Goal: Task Accomplishment & Management: Use online tool/utility

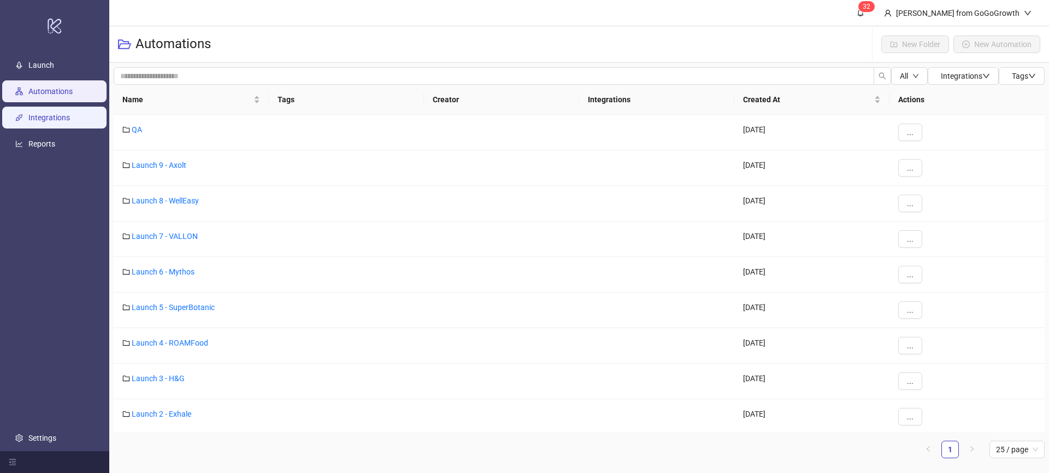
click at [70, 115] on link "Integrations" at bounding box center [49, 117] width 42 height 9
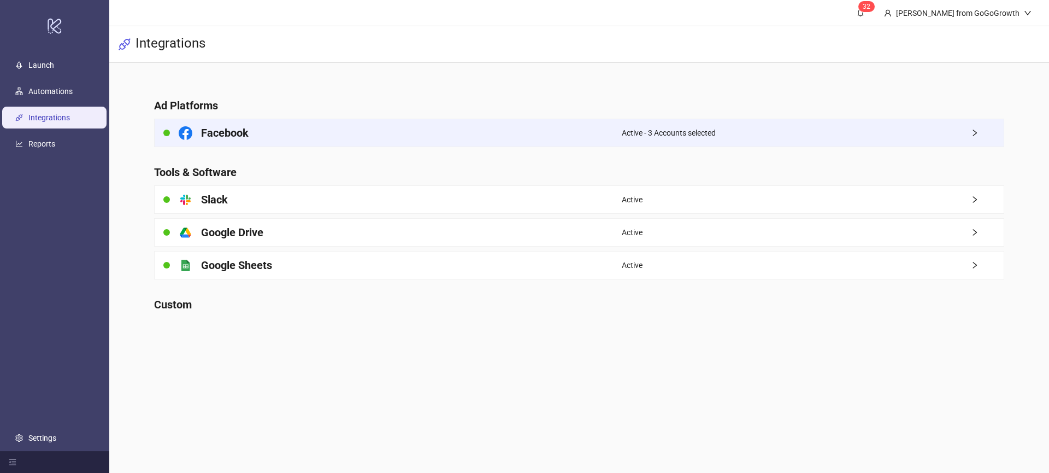
click at [651, 121] on div "Active - 3 Accounts selected" at bounding box center [813, 132] width 382 height 27
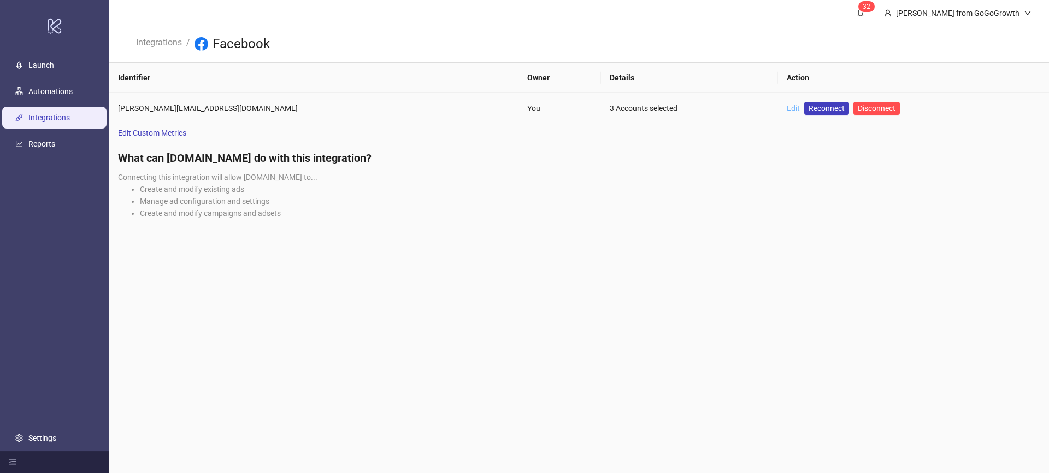
click at [787, 109] on link "Edit" at bounding box center [793, 108] width 13 height 9
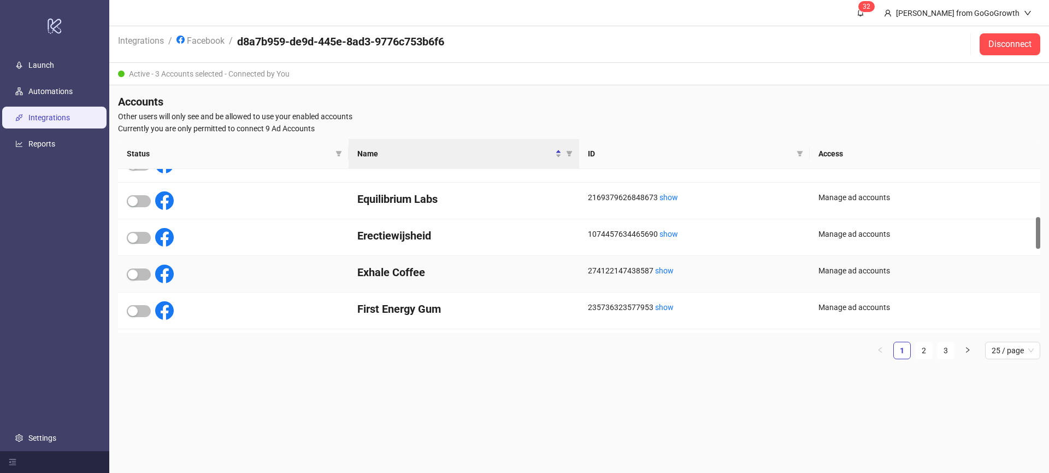
scroll to position [256, 0]
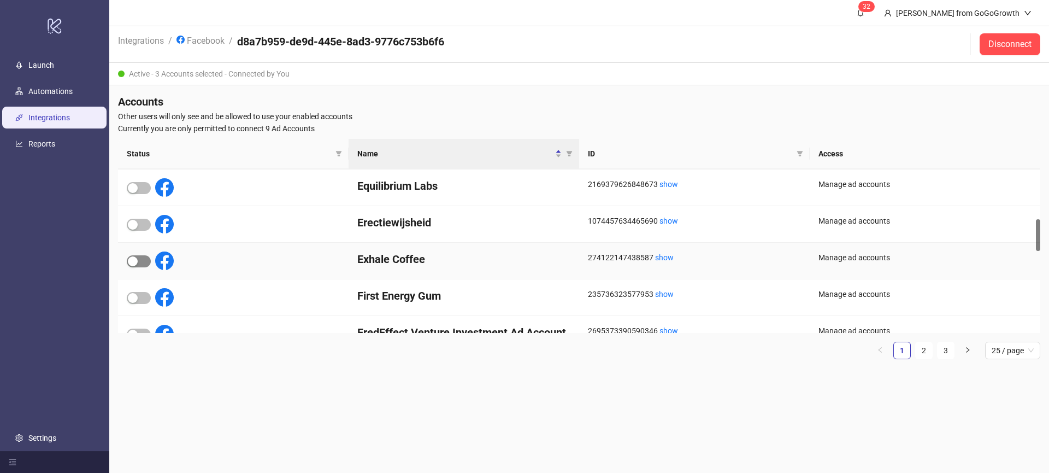
click at [139, 262] on span "button" at bounding box center [139, 261] width 24 height 12
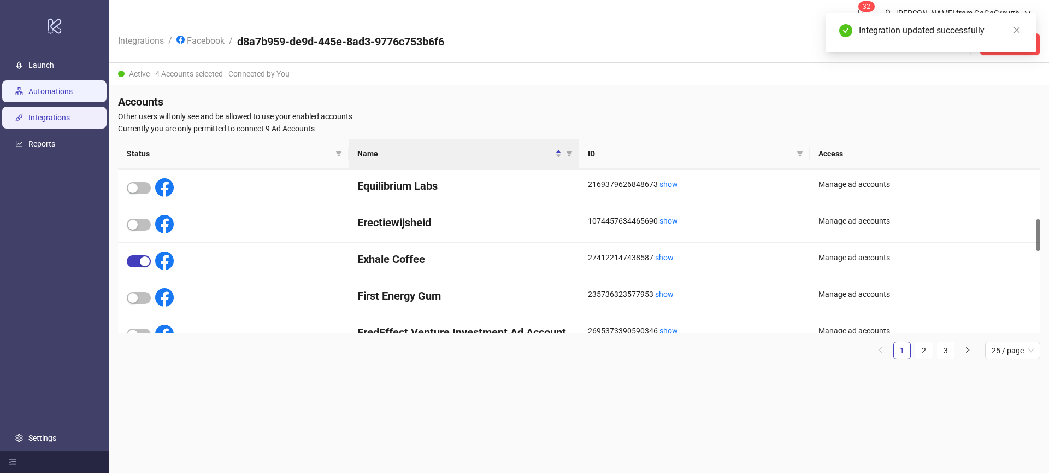
click at [60, 95] on link "Automations" at bounding box center [50, 91] width 44 height 9
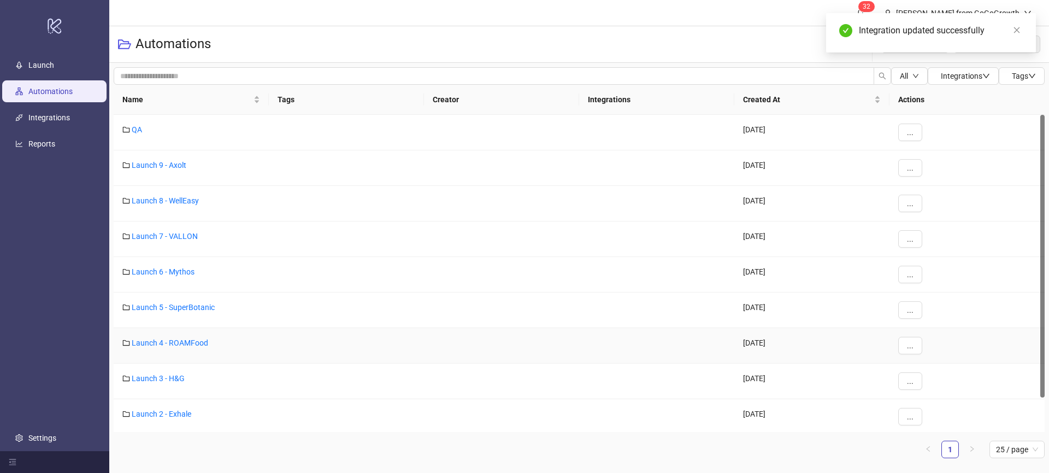
scroll to position [38, 0]
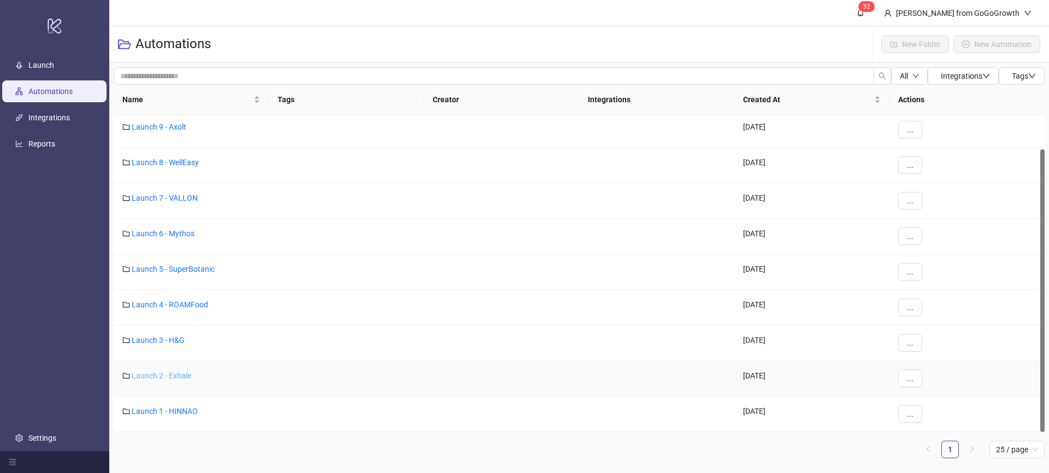
click at [158, 377] on link "Launch 2 - Exhale" at bounding box center [162, 375] width 60 height 9
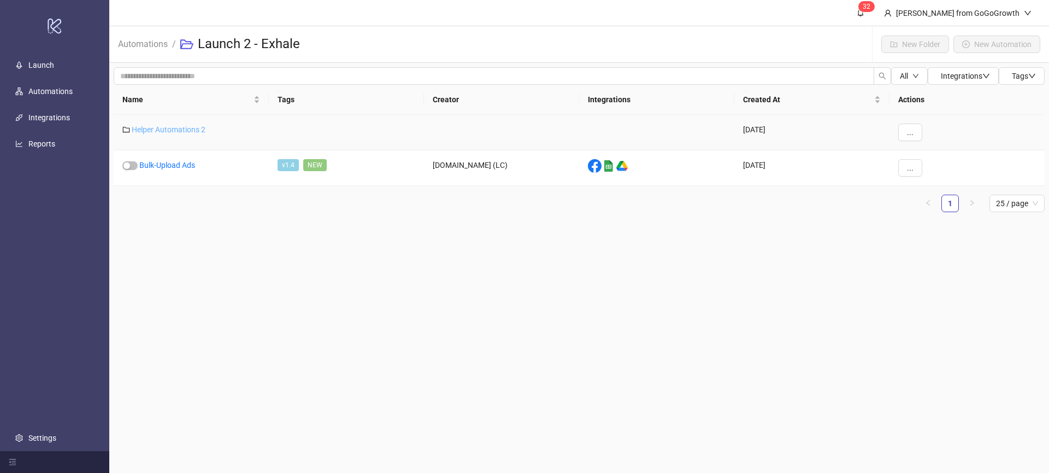
click at [151, 127] on link "Helper Automations 2" at bounding box center [169, 129] width 74 height 9
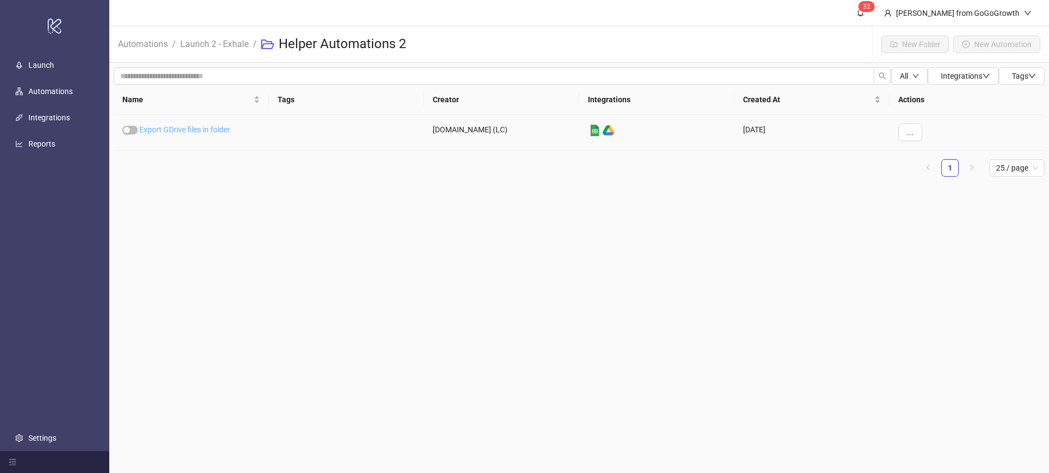
click at [174, 129] on link "Export GDrive files in folder" at bounding box center [184, 129] width 91 height 9
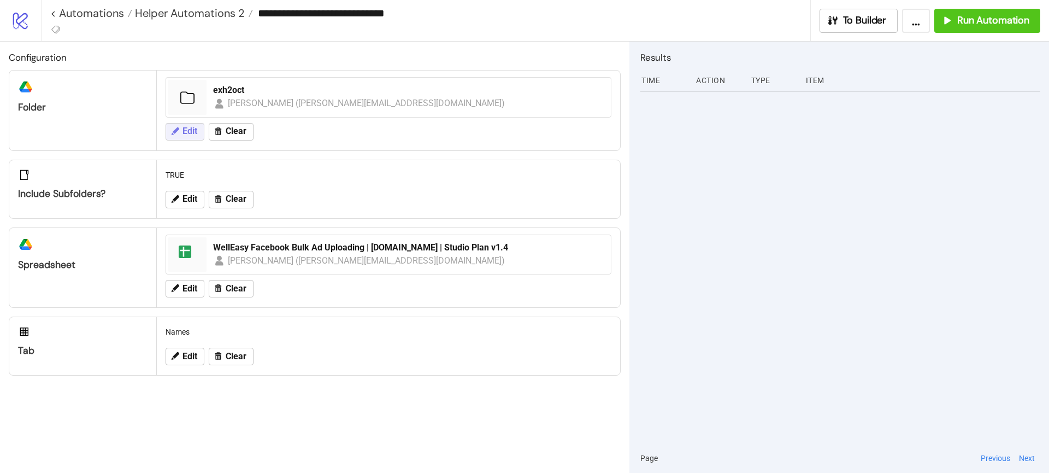
click at [191, 125] on button "Edit" at bounding box center [185, 131] width 39 height 17
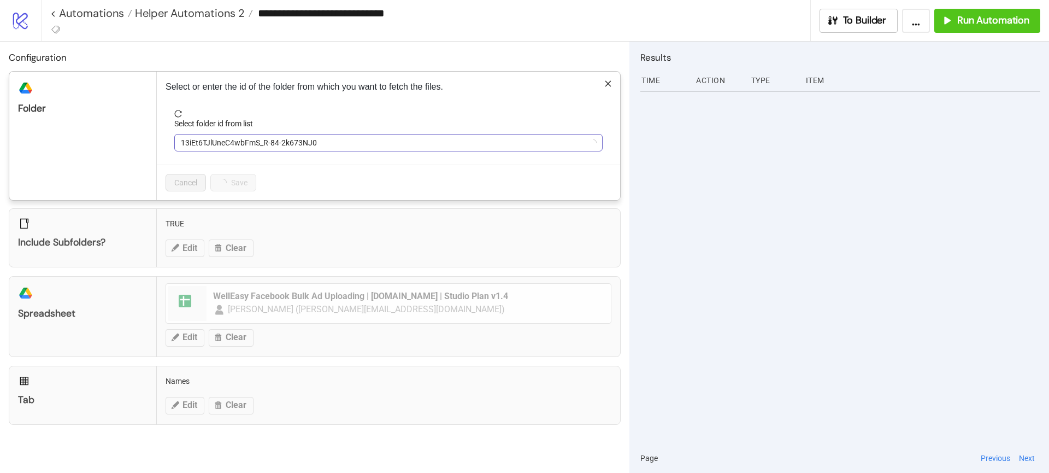
click at [223, 146] on span "13iEt6TJlUneC4wbFmS_R-84-2k673NJ0" at bounding box center [388, 142] width 415 height 16
click at [223, 146] on span "exh2oct" at bounding box center [388, 142] width 415 height 16
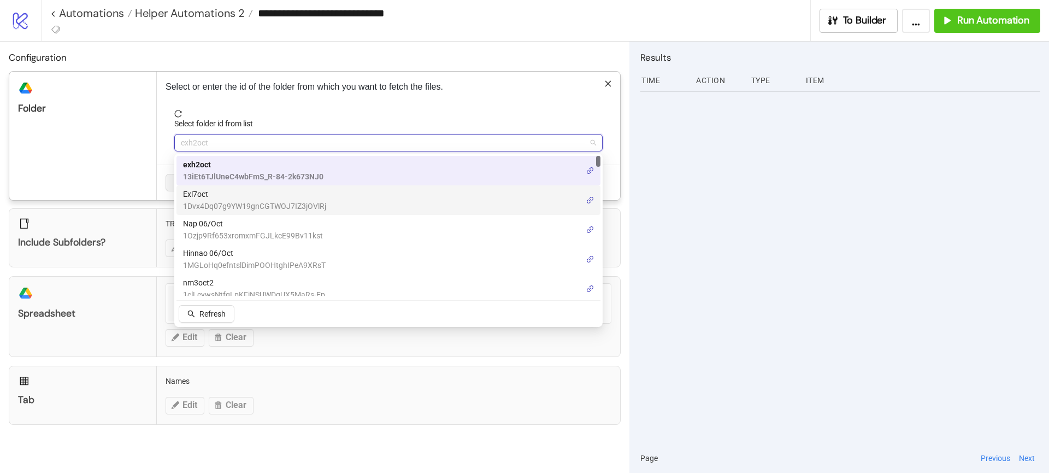
click at [222, 192] on span "Exl7oct" at bounding box center [254, 194] width 143 height 12
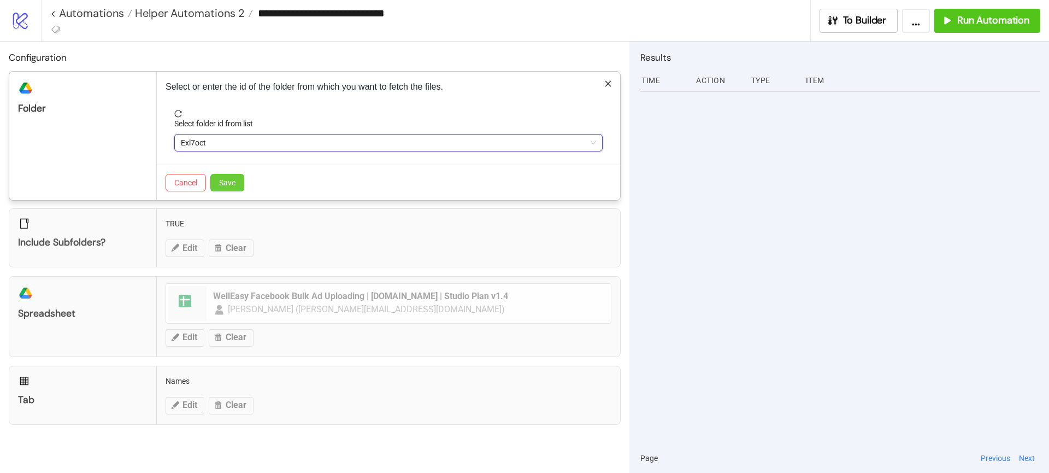
click at [228, 180] on span "Save" at bounding box center [227, 182] width 16 height 9
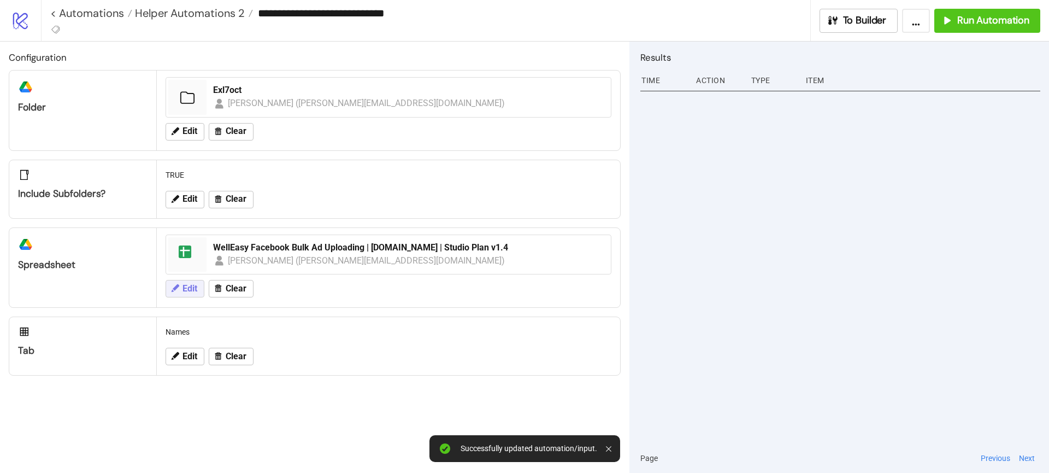
click at [194, 287] on span "Edit" at bounding box center [189, 289] width 15 height 10
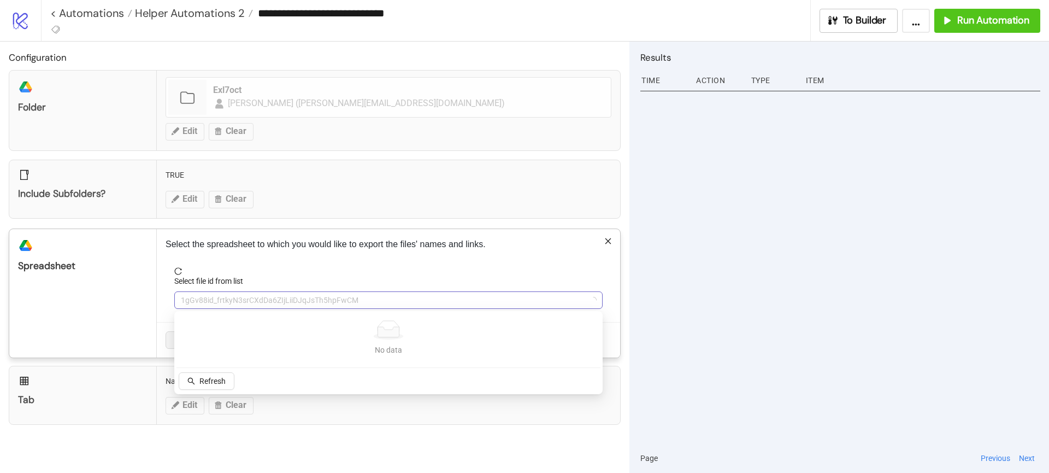
click at [208, 297] on span "1gGv88id_frtkyN3srCXdDa6ZIjLiiDJqJsTh5hpFwCM" at bounding box center [388, 300] width 415 height 16
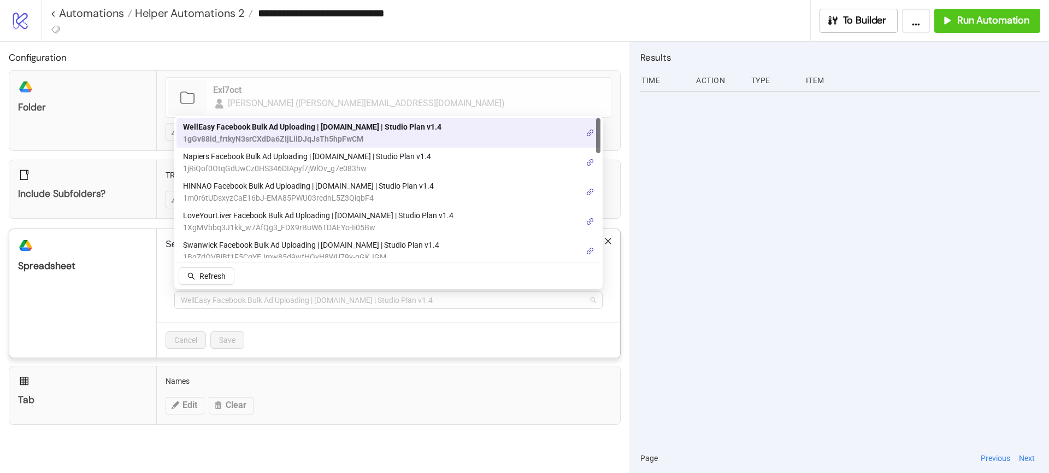
click at [208, 297] on span "WellEasy Facebook Bulk Ad Uploading | [DOMAIN_NAME] | Studio Plan v1.4" at bounding box center [388, 300] width 415 height 16
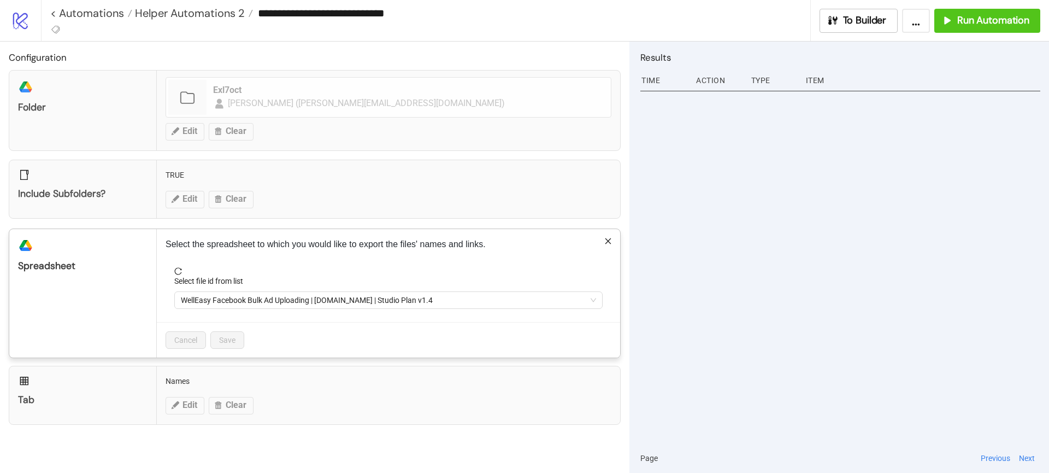
click at [290, 340] on div "Cancel Save" at bounding box center [388, 340] width 463 height 36
click at [206, 301] on span "WellEasy Facebook Bulk Ad Uploading | [DOMAIN_NAME] | Studio Plan v1.4" at bounding box center [388, 300] width 415 height 16
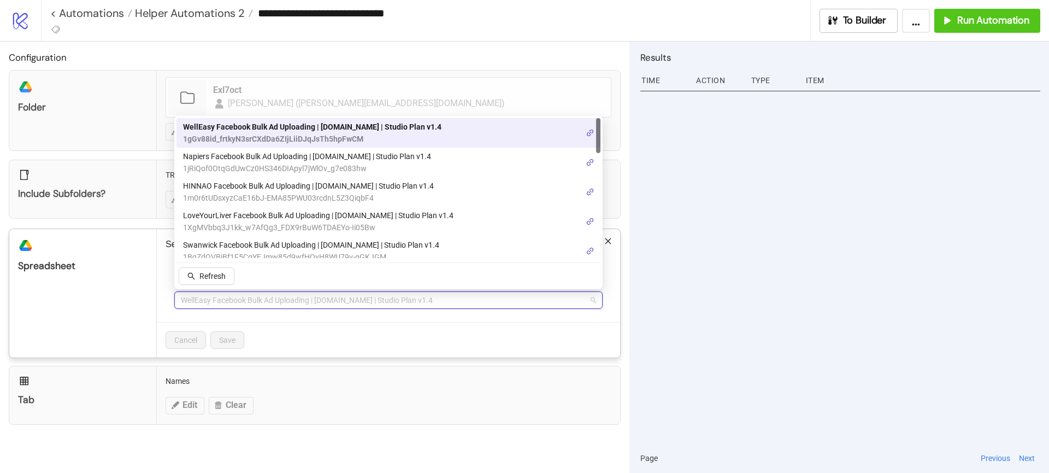
click at [263, 123] on span "WellEasy Facebook Bulk Ad Uploading | [DOMAIN_NAME] | Studio Plan v1.4" at bounding box center [312, 127] width 258 height 12
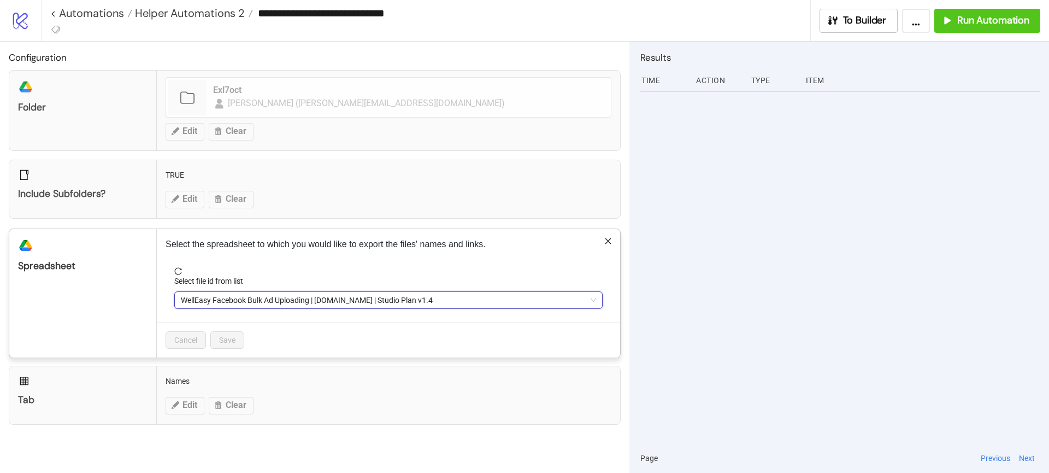
click at [273, 373] on div "Tab Names Edit Clear" at bounding box center [315, 395] width 612 height 59
click at [613, 241] on div "Select the spreadsheet to which you would like to export the files' names and l…" at bounding box center [388, 293] width 463 height 128
click at [609, 240] on icon "close" at bounding box center [608, 241] width 8 height 8
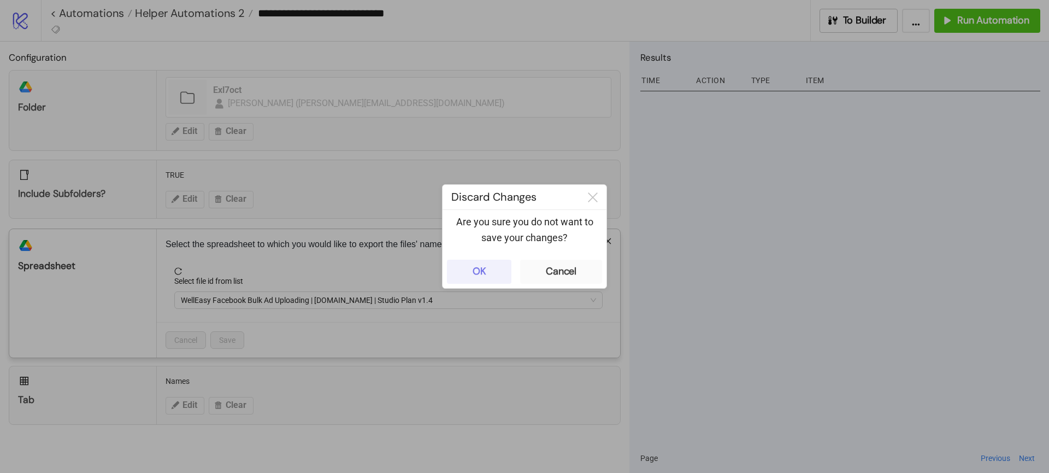
click at [505, 270] on button "OK" at bounding box center [479, 272] width 64 height 24
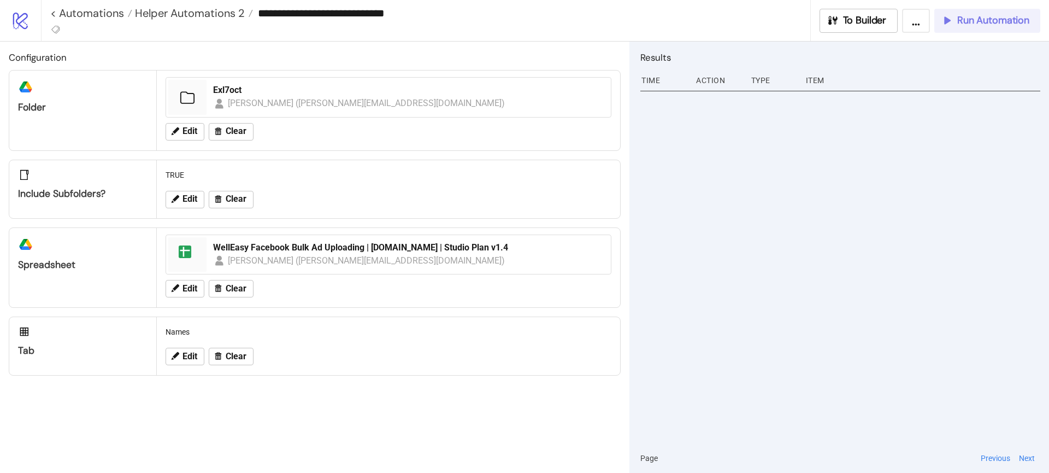
click at [993, 20] on span "Run Automation" at bounding box center [993, 20] width 72 height 13
click at [204, 14] on span "Helper Automations 2" at bounding box center [188, 13] width 113 height 14
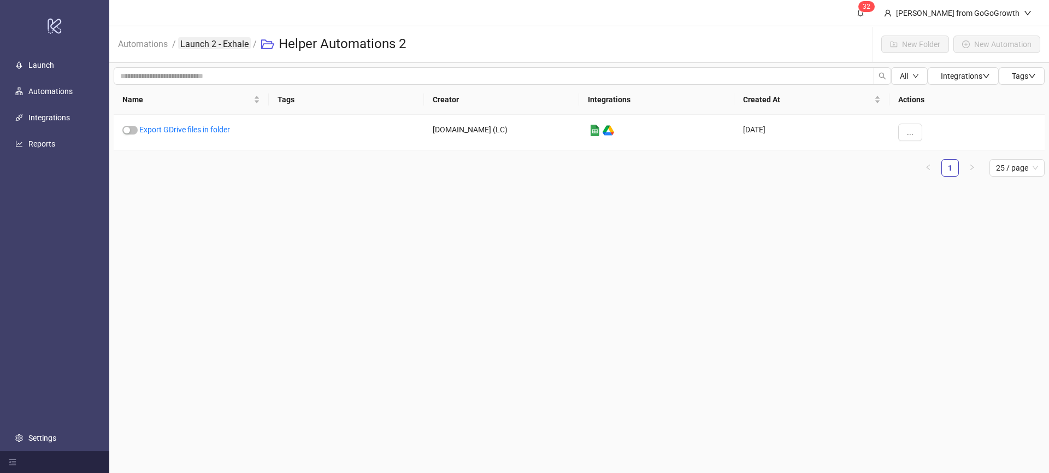
click at [233, 39] on link "Launch 2 - Exhale" at bounding box center [214, 43] width 73 height 12
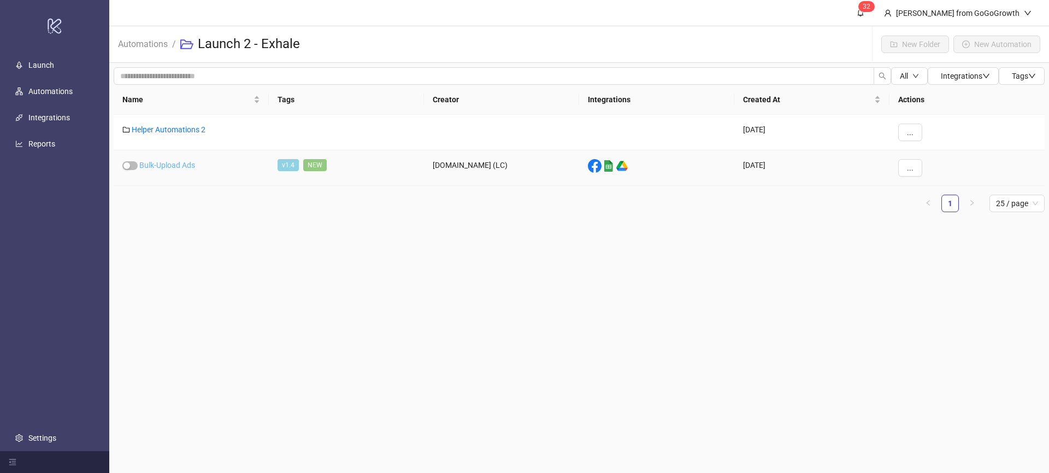
click at [178, 168] on link "Bulk-Upload Ads" at bounding box center [167, 165] width 56 height 9
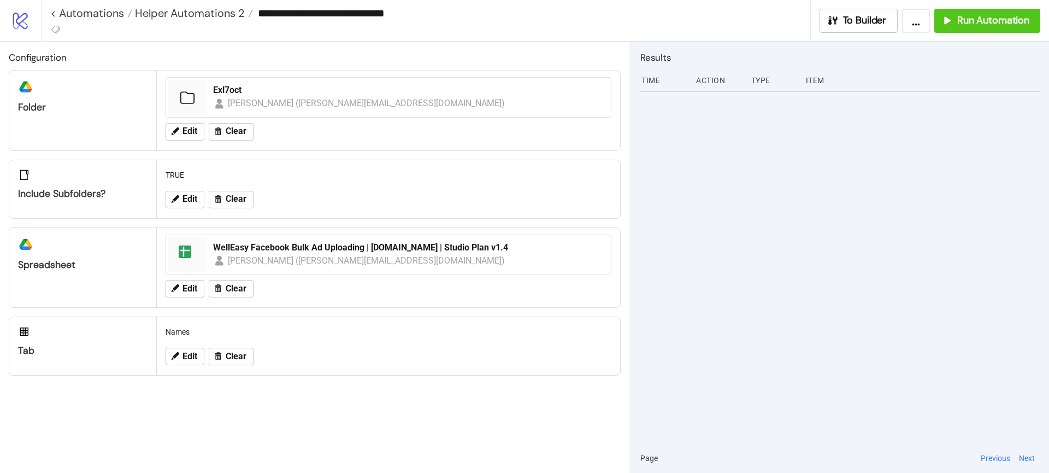
type input "**********"
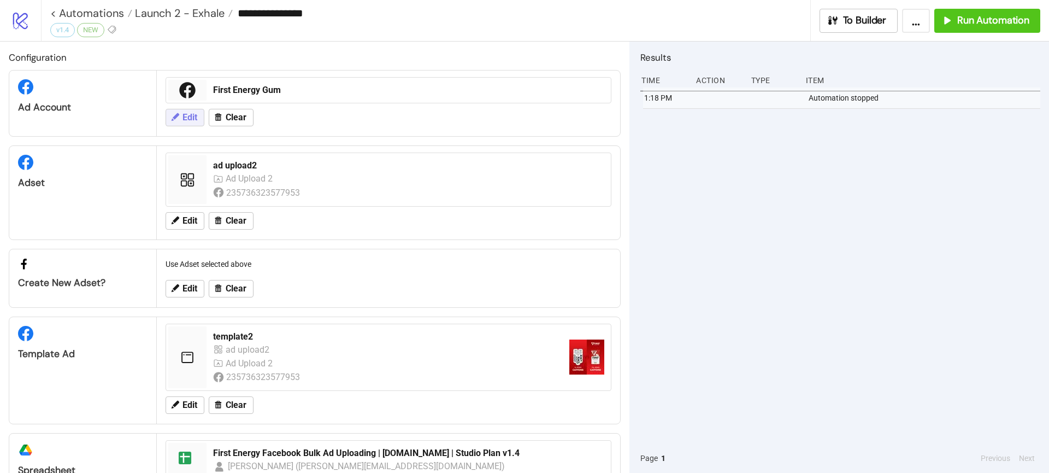
click at [183, 121] on span "Edit" at bounding box center [189, 118] width 15 height 10
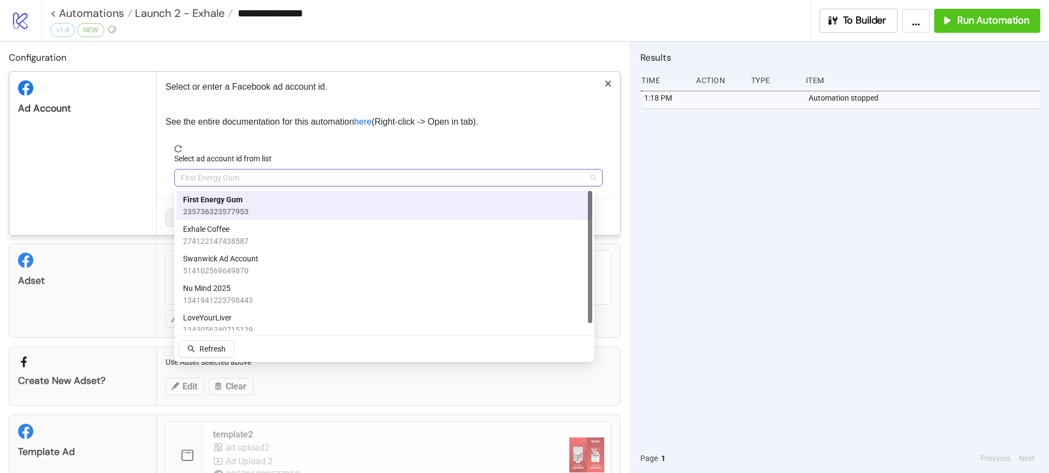
click at [238, 176] on span "First Energy Gum" at bounding box center [388, 177] width 415 height 16
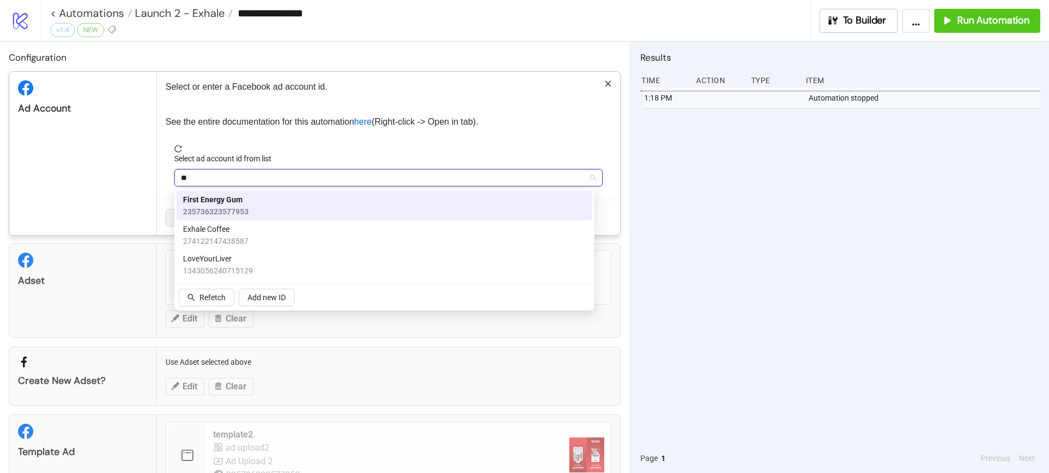
type input "***"
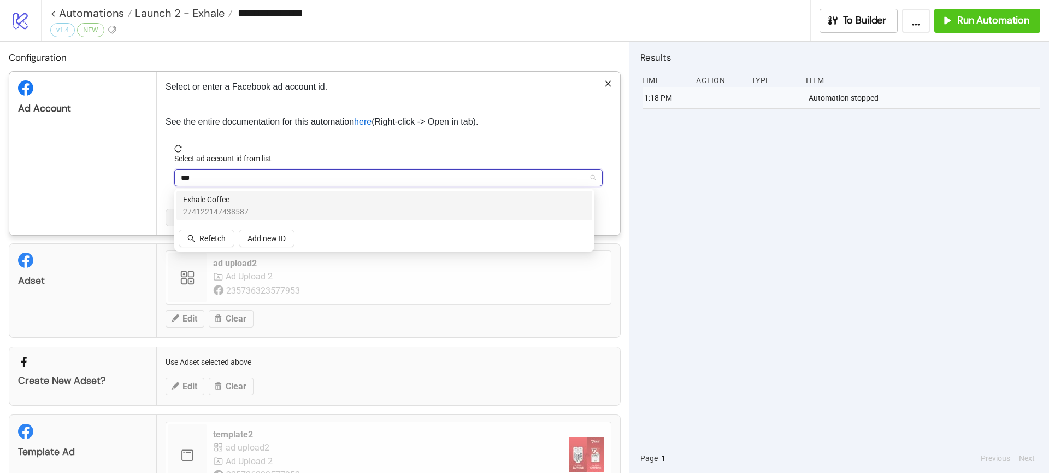
click at [238, 202] on span "Exhale Coffee" at bounding box center [216, 199] width 66 height 12
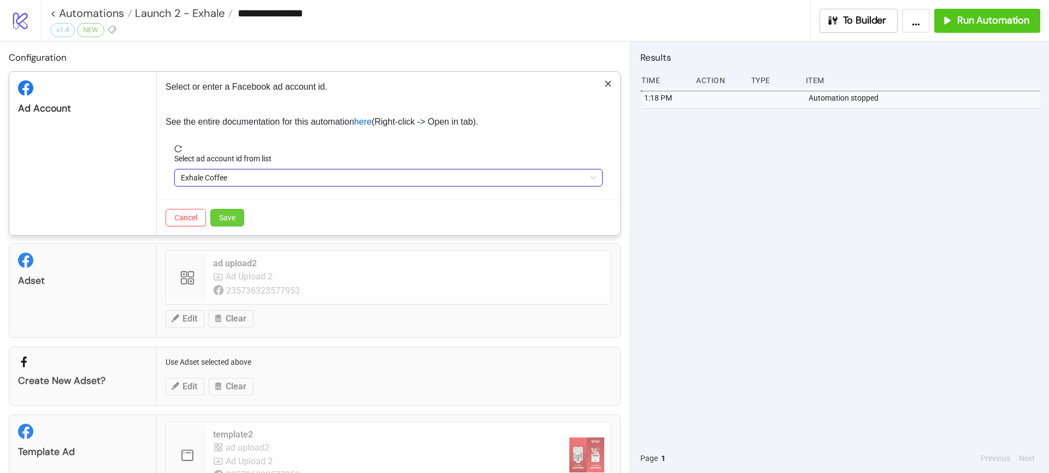
click at [232, 221] on span "Save" at bounding box center [227, 217] width 16 height 9
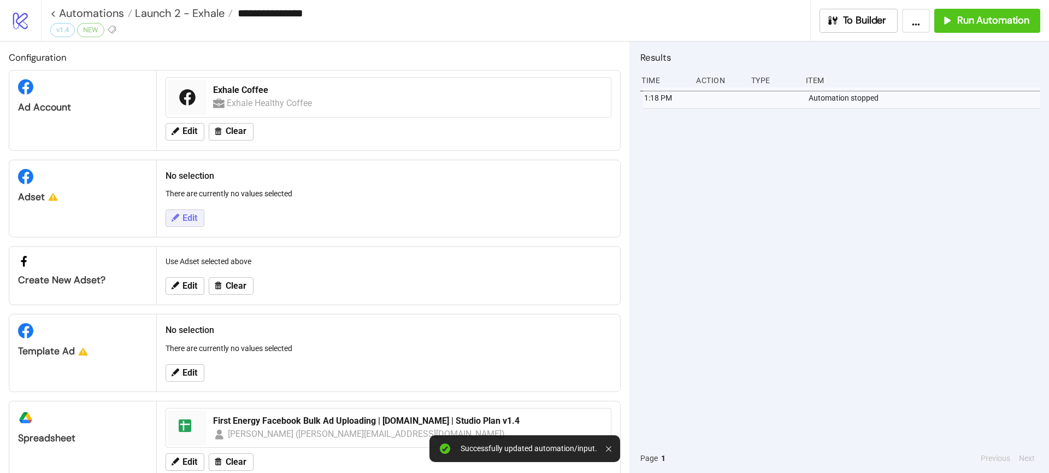
click at [182, 223] on button "Edit" at bounding box center [185, 217] width 39 height 17
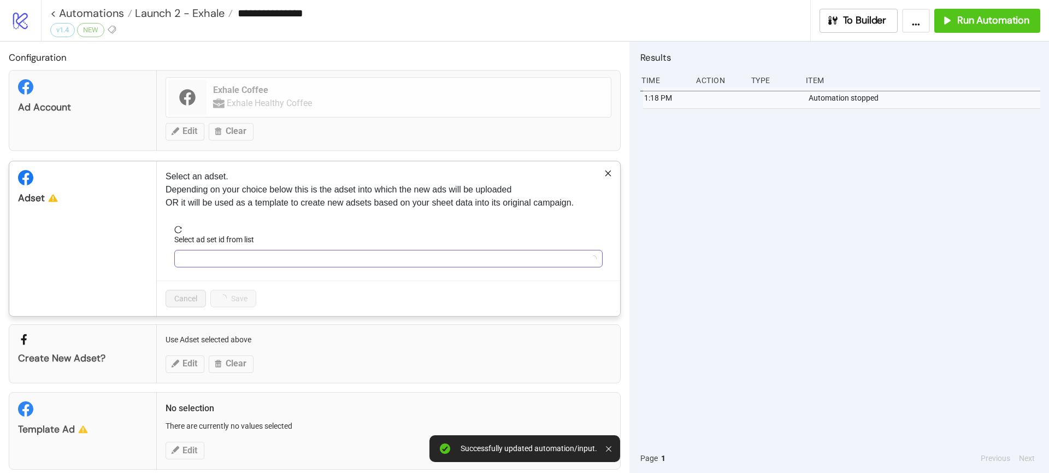
click at [195, 260] on input "Select ad set id from list" at bounding box center [383, 258] width 405 height 16
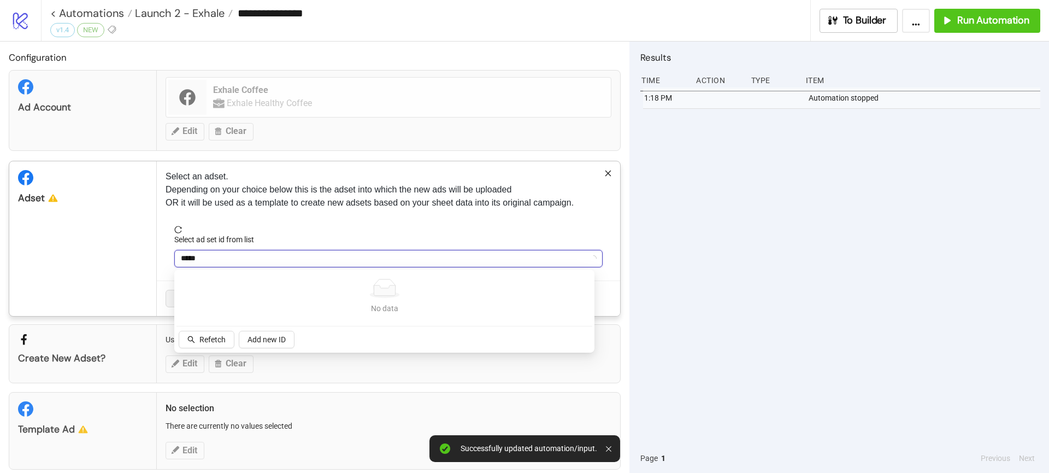
type input "******"
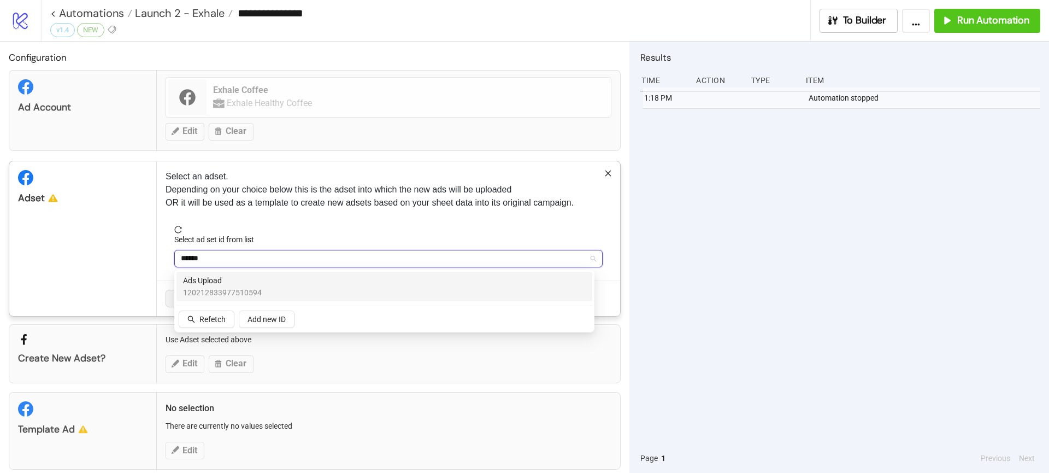
click at [213, 282] on span "Ads Upload" at bounding box center [222, 280] width 79 height 12
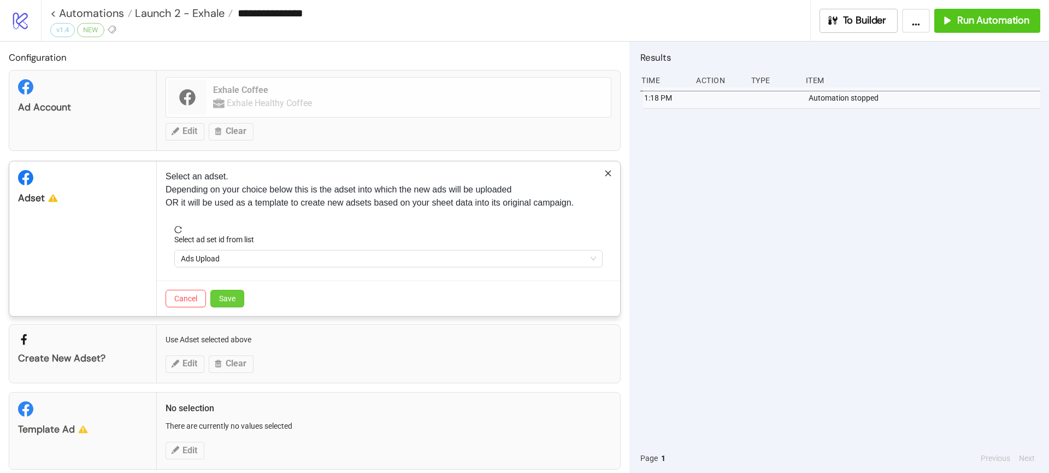
click at [236, 298] on button "Save" at bounding box center [227, 298] width 34 height 17
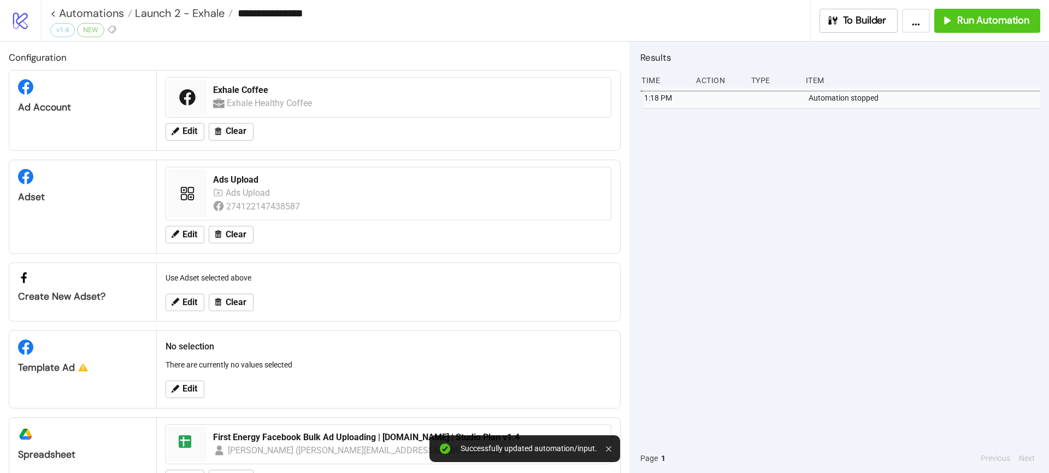
scroll to position [42, 0]
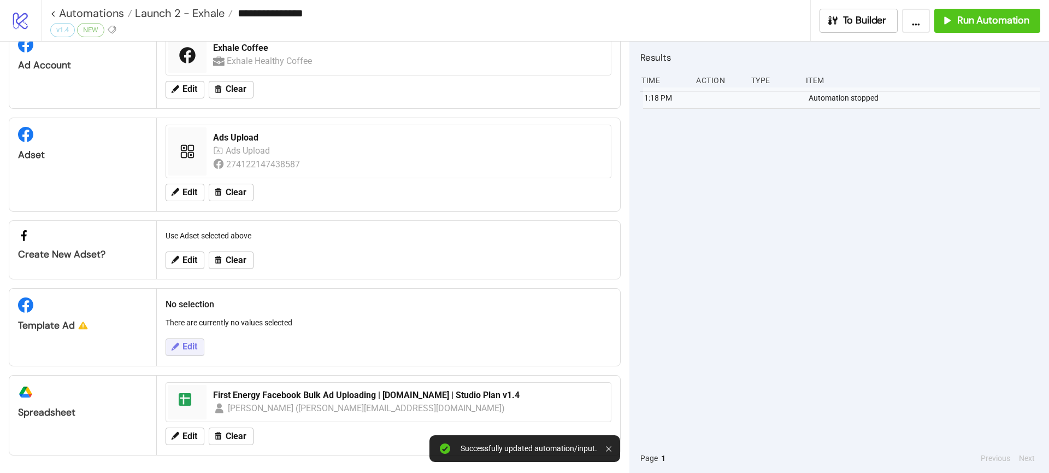
click at [189, 338] on button "Edit" at bounding box center [185, 346] width 39 height 17
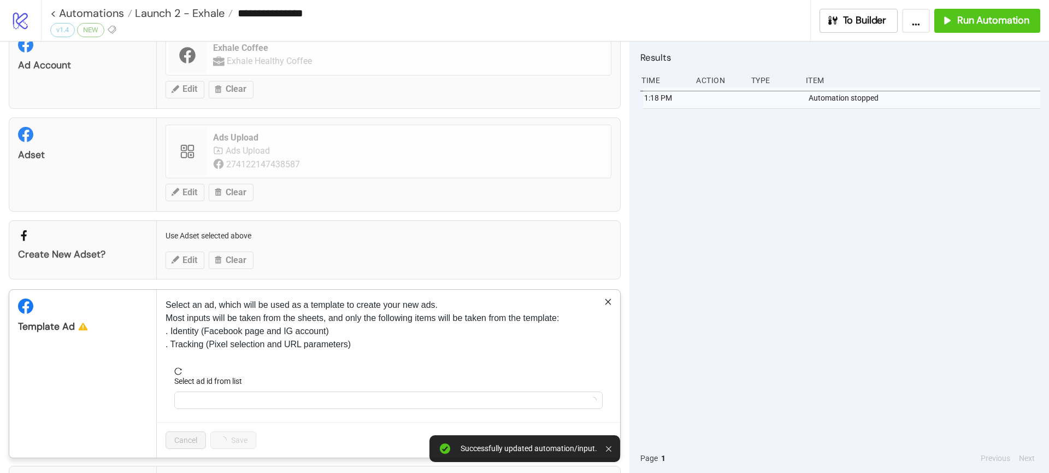
click at [222, 381] on label "Select ad id from list" at bounding box center [211, 381] width 75 height 12
click at [222, 392] on input "Select ad id from list" at bounding box center [383, 400] width 405 height 16
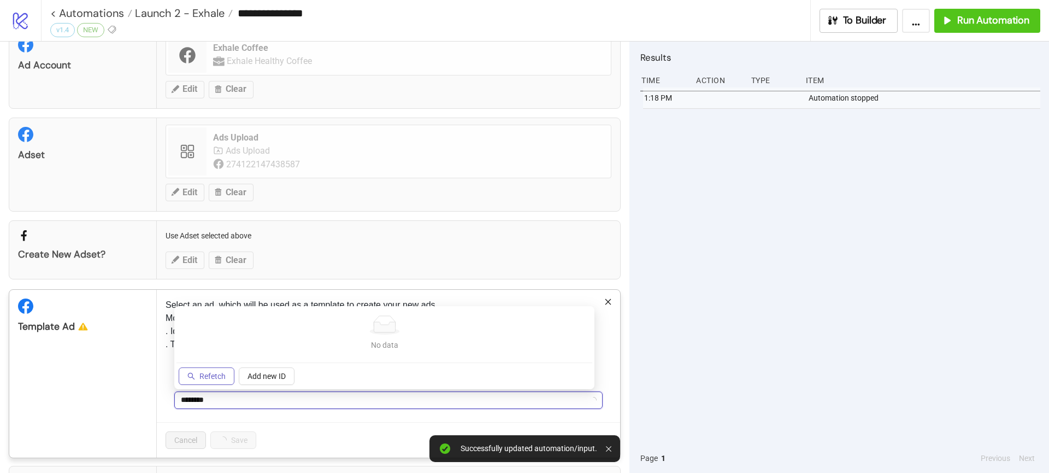
type input "********"
click at [210, 381] on button "Refetch" at bounding box center [207, 375] width 56 height 17
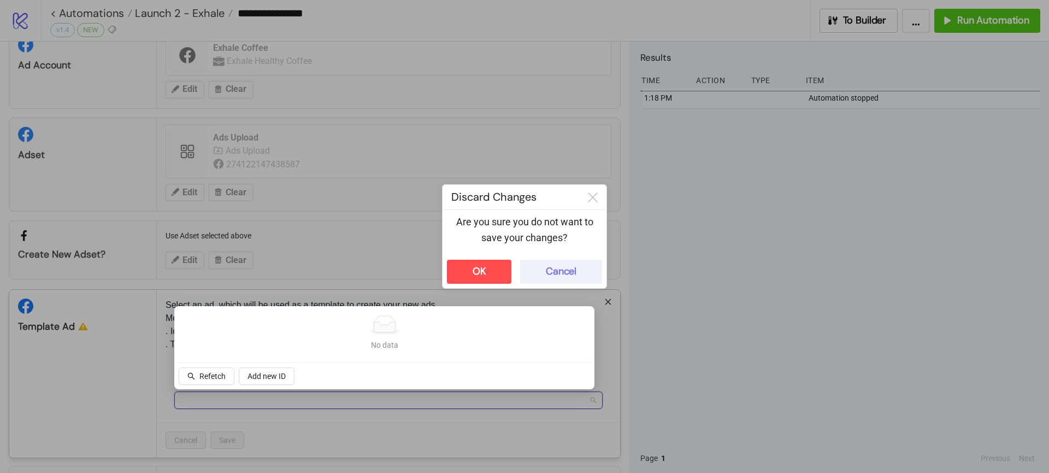
click at [571, 272] on div "Cancel" at bounding box center [561, 271] width 31 height 13
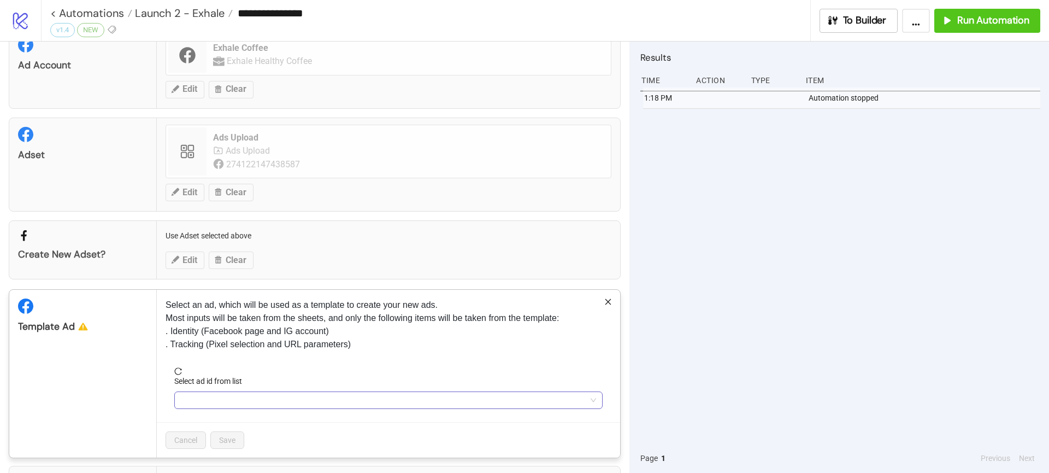
click at [196, 400] on input "Select ad id from list" at bounding box center [383, 400] width 405 height 16
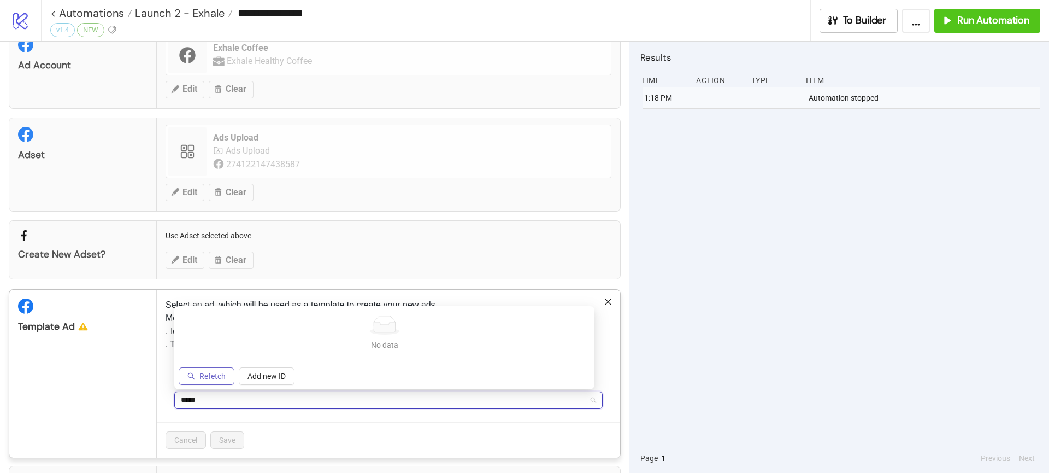
type input "*****"
click at [214, 379] on span "Refetch" at bounding box center [212, 376] width 26 height 9
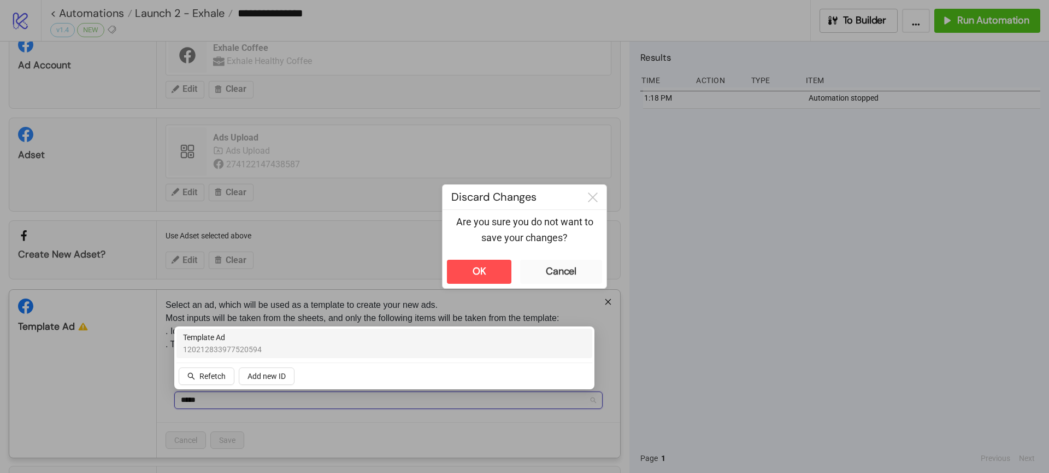
click at [233, 348] on span "120212833977520594" at bounding box center [222, 349] width 79 height 12
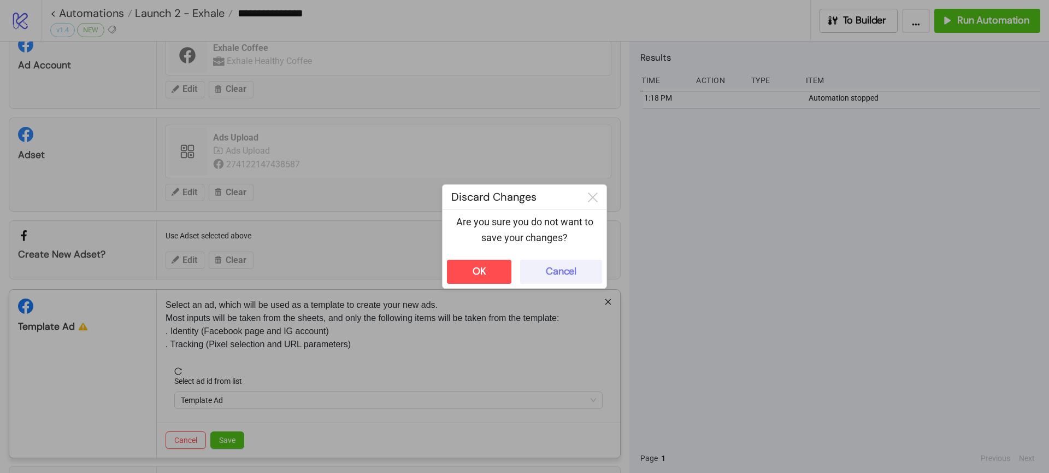
click at [581, 269] on button "Cancel" at bounding box center [561, 272] width 82 height 24
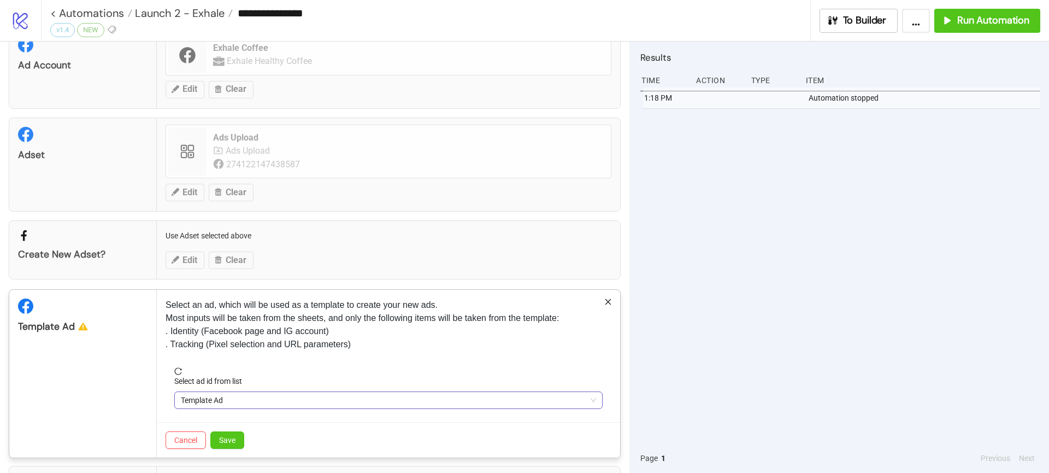
click at [247, 400] on span "Template Ad" at bounding box center [388, 400] width 415 height 16
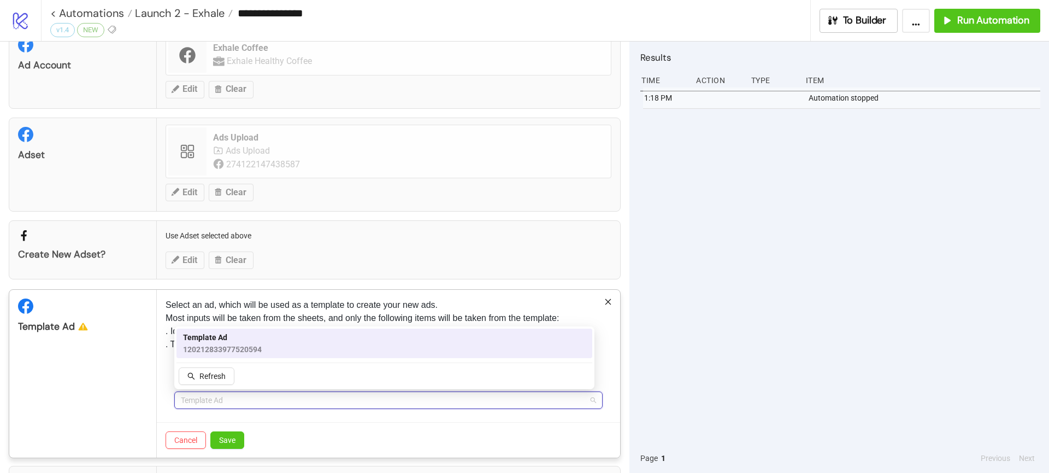
click at [233, 351] on span "120212833977520594" at bounding box center [222, 349] width 79 height 12
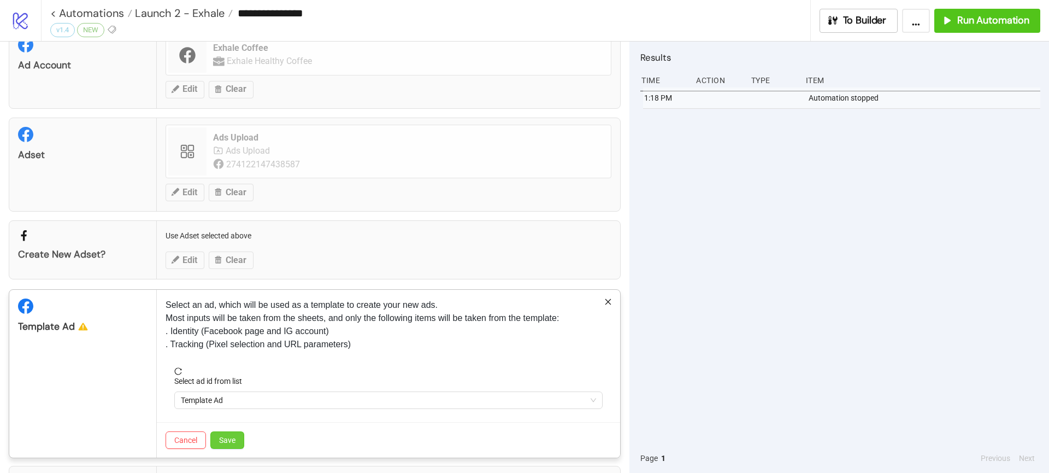
click at [223, 444] on button "Save" at bounding box center [227, 439] width 34 height 17
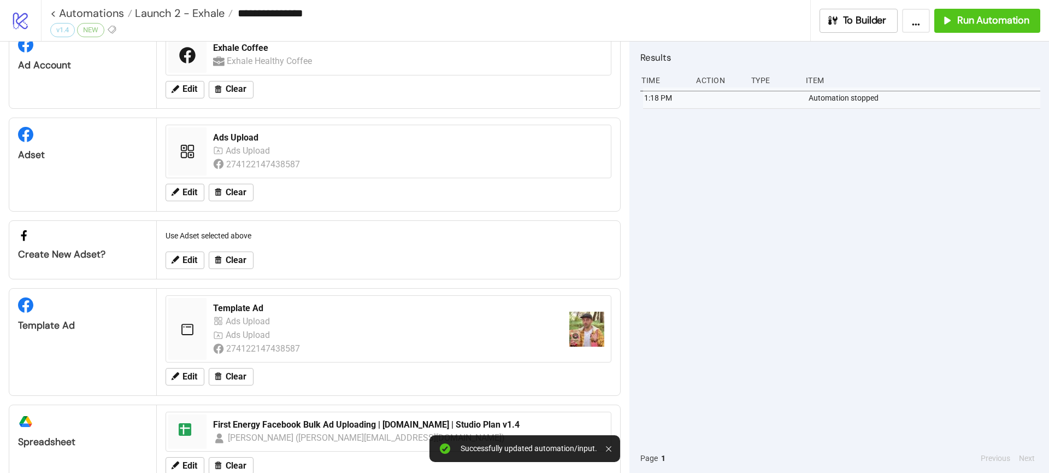
scroll to position [72, 0]
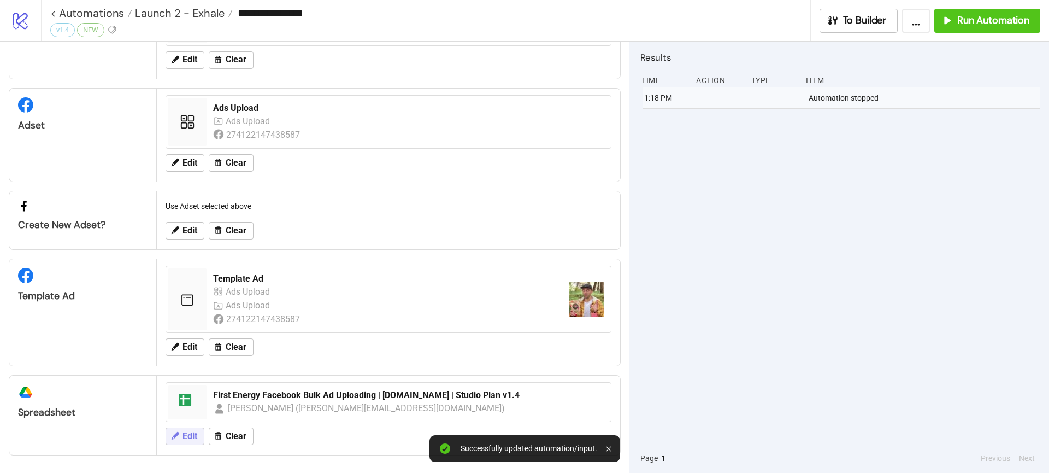
click at [192, 437] on span "Edit" at bounding box center [189, 436] width 15 height 10
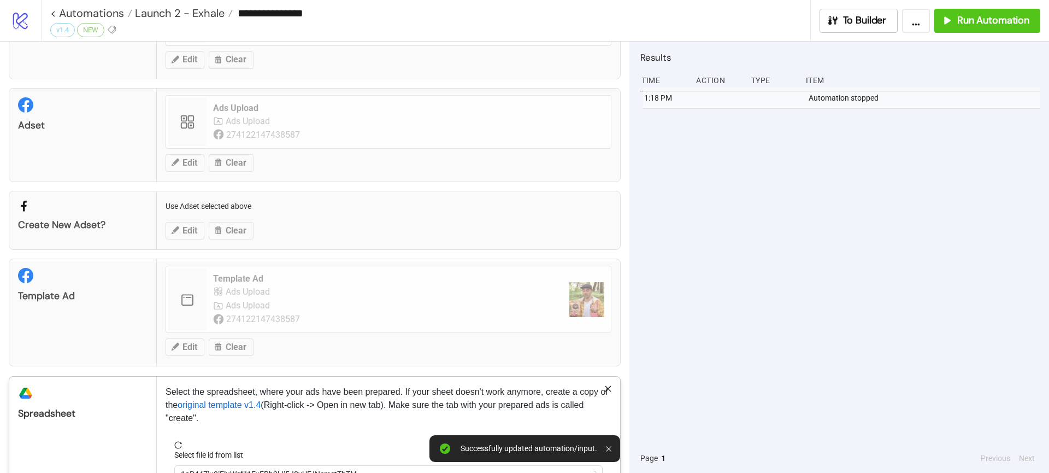
scroll to position [147, 0]
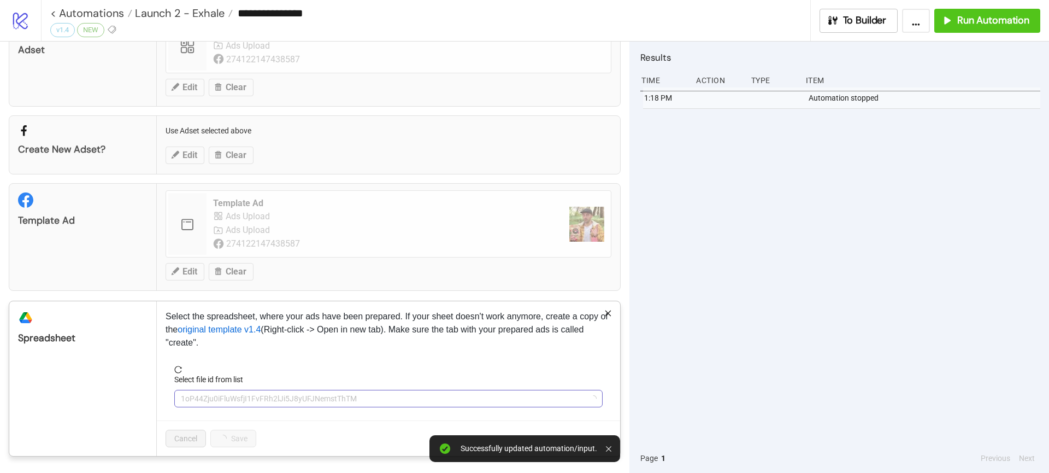
click at [228, 391] on span "1oP44Zju0iFluWsfjI1FvFRh2lJi5J8yUFJNemstThTM" at bounding box center [388, 398] width 415 height 16
click at [228, 391] on span "First Energy Facebook Bulk Ad Uploading | [DOMAIN_NAME] | Studio Plan v1.4" at bounding box center [388, 398] width 415 height 16
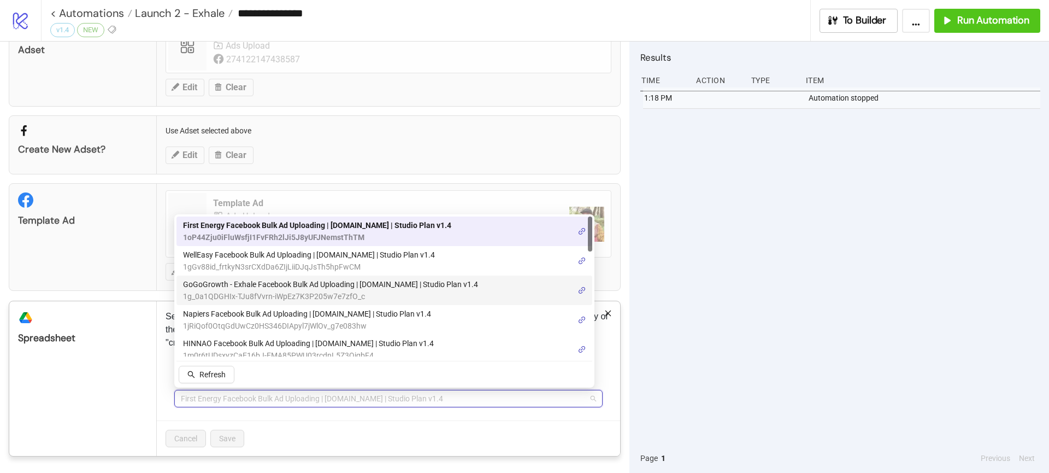
click at [248, 284] on span "GoGoGrowth - Exhale Facebook Bulk Ad Uploading | [DOMAIN_NAME] | Studio Plan v1…" at bounding box center [330, 284] width 295 height 12
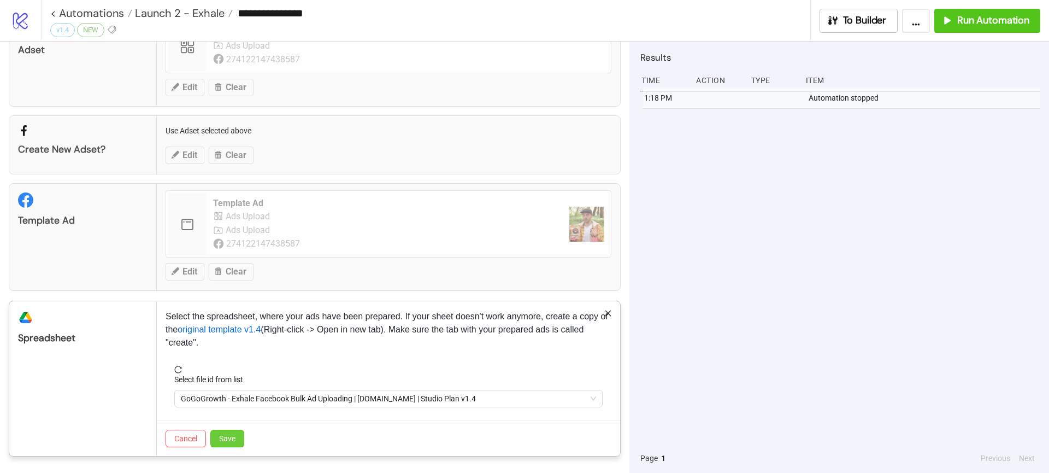
click at [228, 443] on span "Save" at bounding box center [227, 438] width 16 height 9
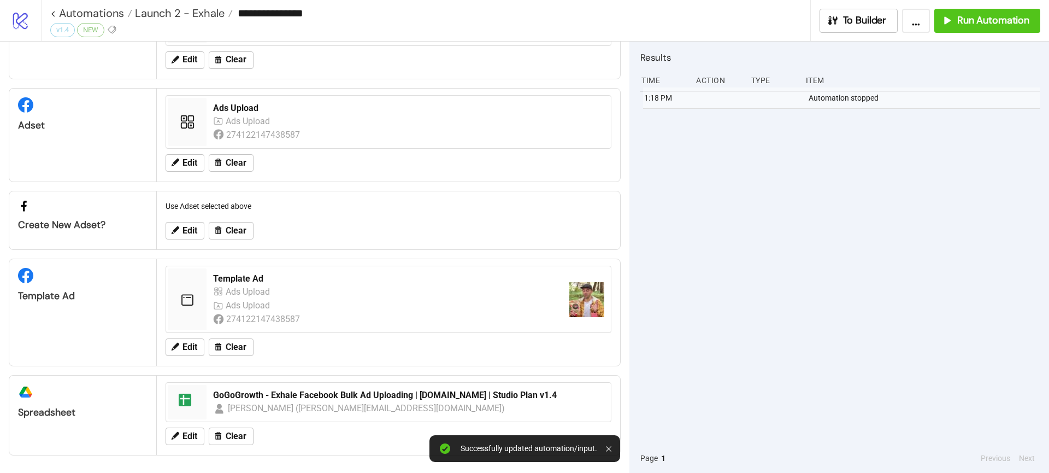
scroll to position [0, 0]
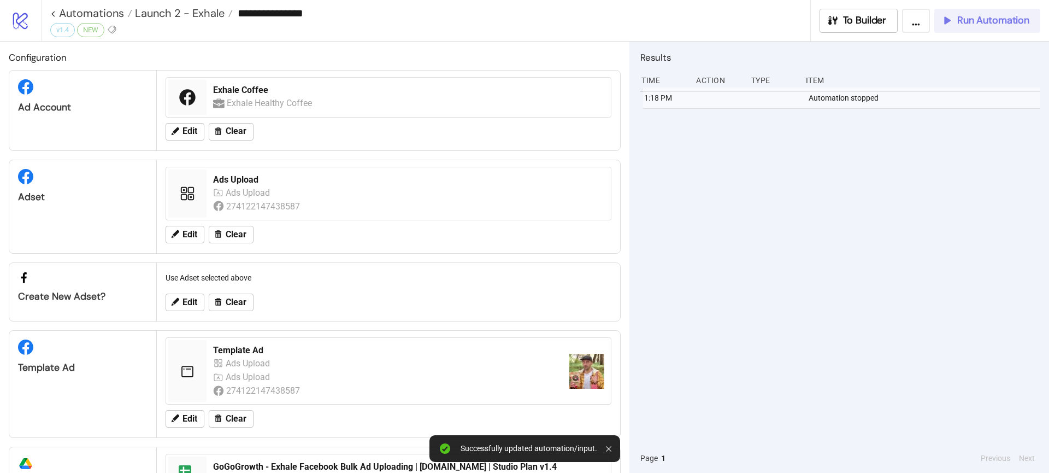
click at [987, 14] on span "Run Automation" at bounding box center [993, 20] width 72 height 13
